Goal: Task Accomplishment & Management: Use online tool/utility

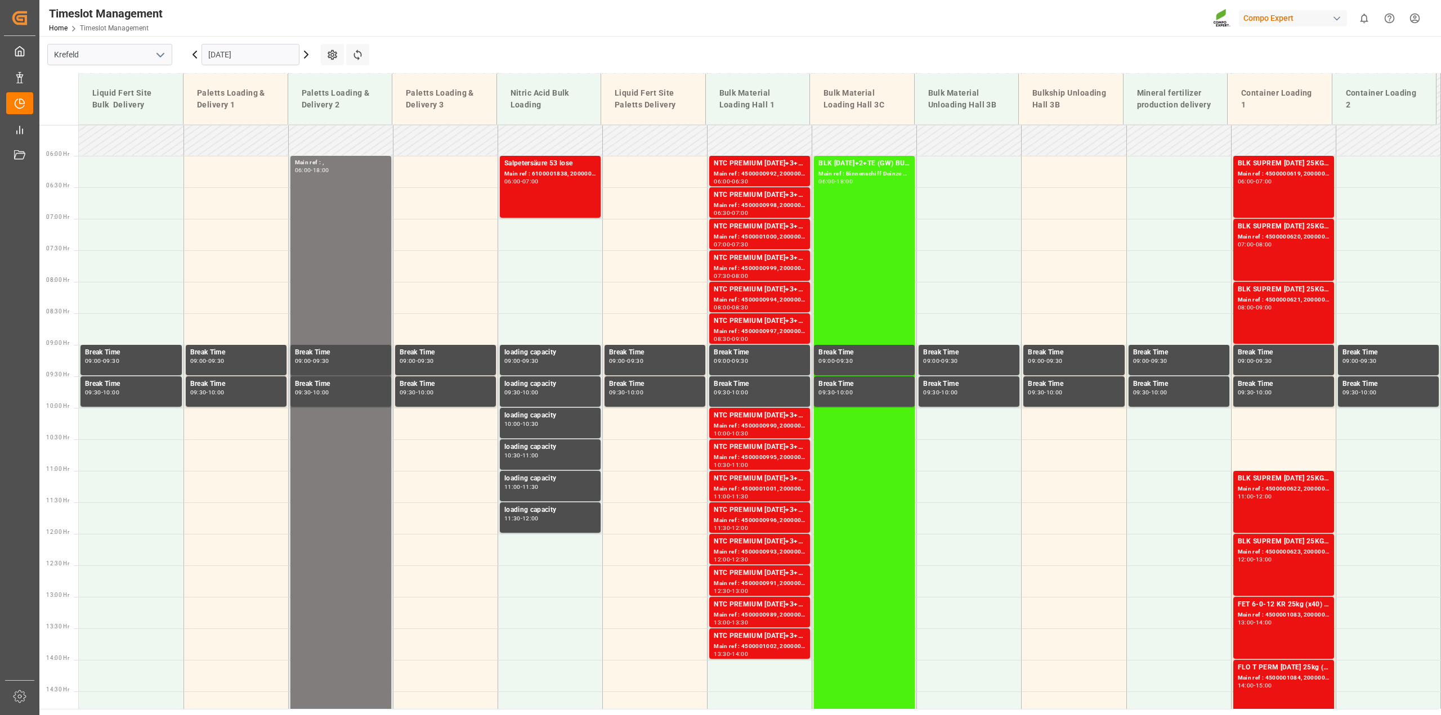
scroll to position [333, 0]
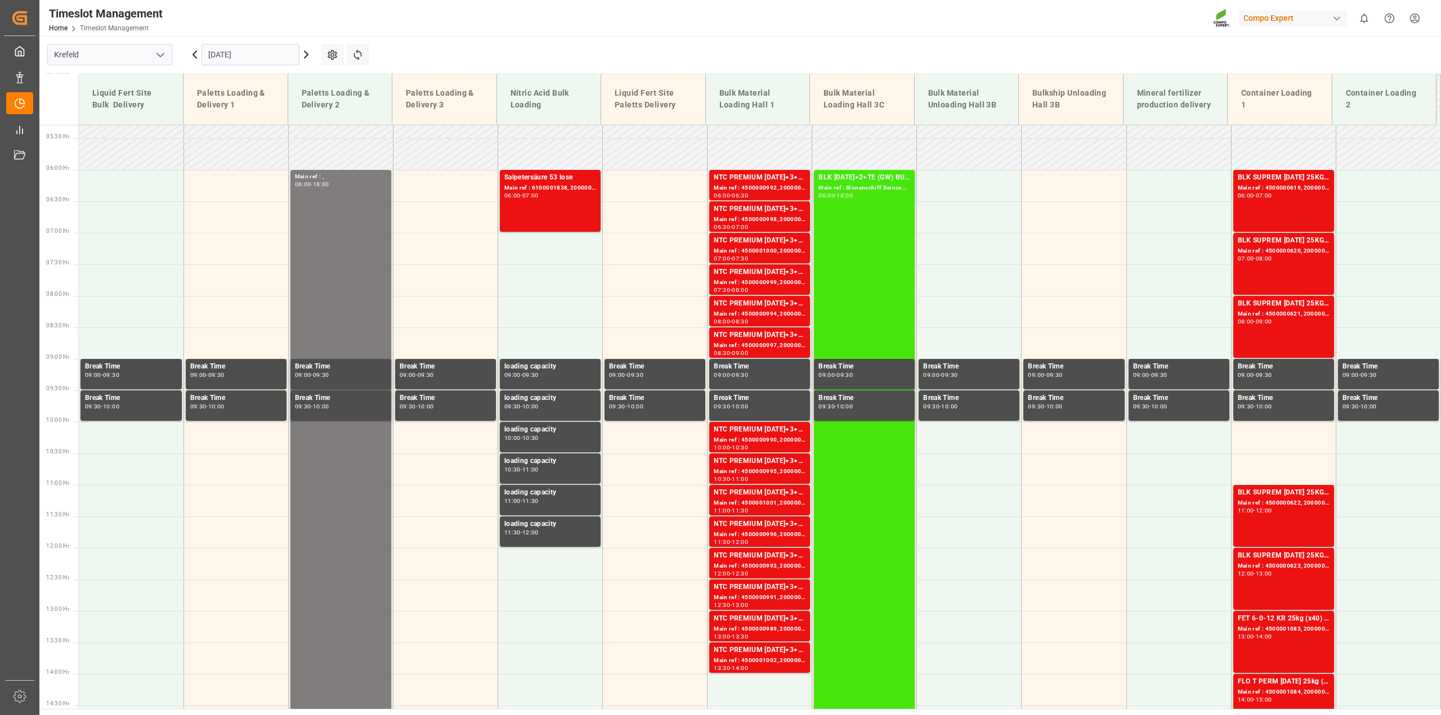
click at [889, 188] on div "Main ref : Binnenschiff Deinze 2/2," at bounding box center [864, 188] width 92 height 10
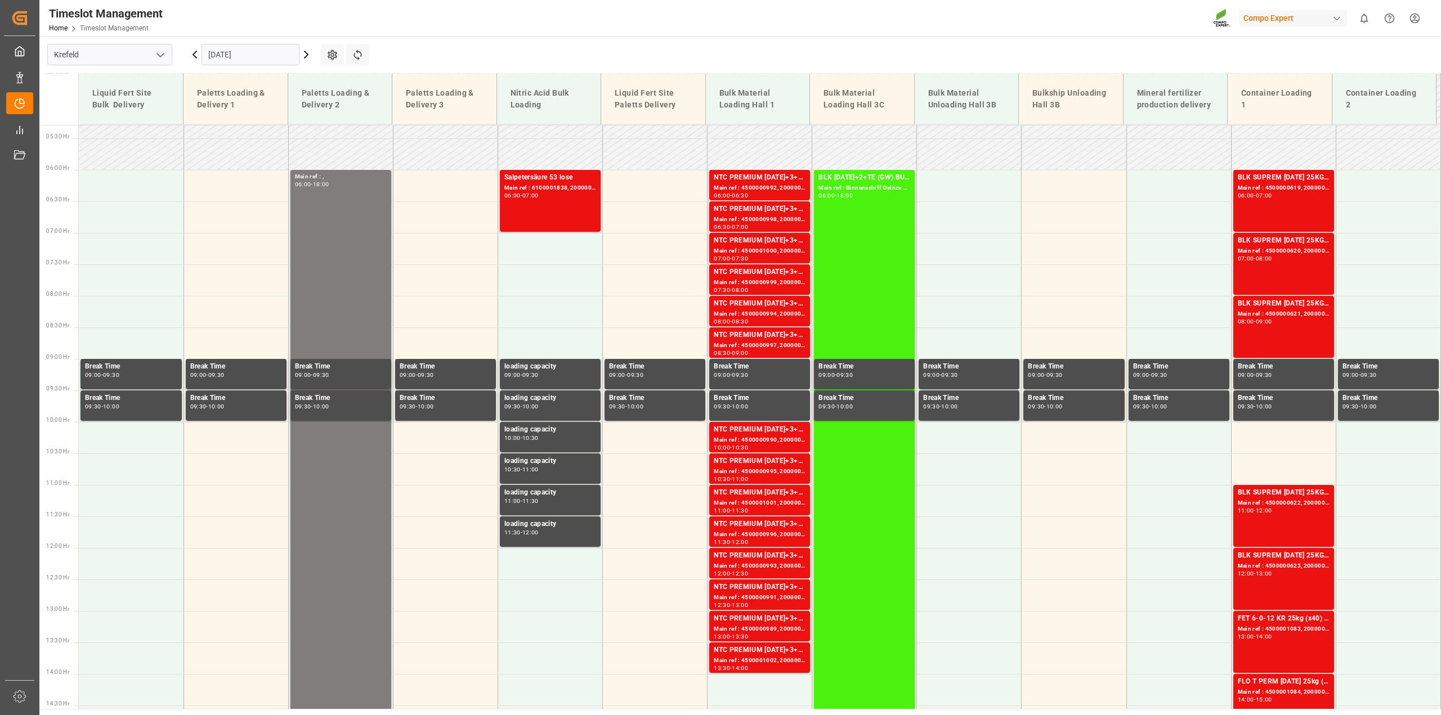
click at [195, 57] on icon at bounding box center [194, 54] width 3 height 7
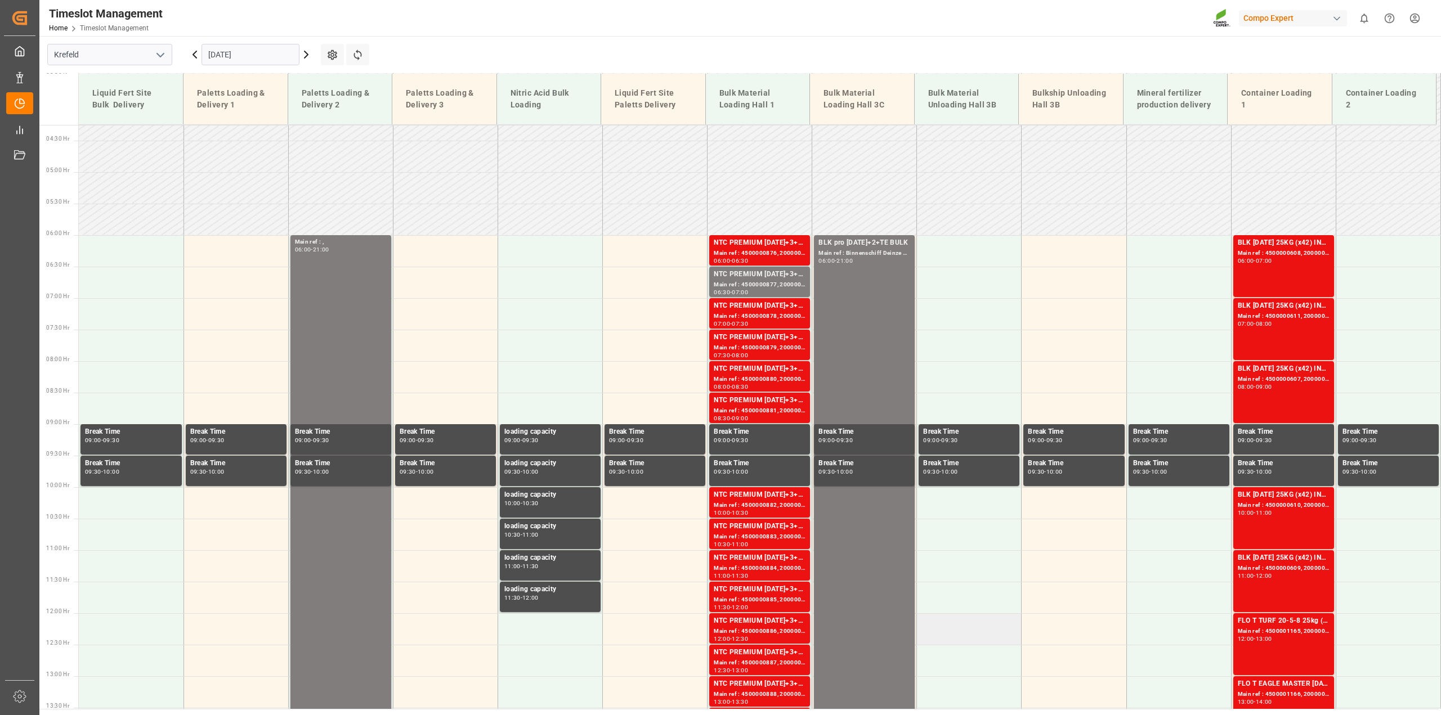
scroll to position [227, 0]
